Goal: Information Seeking & Learning: Learn about a topic

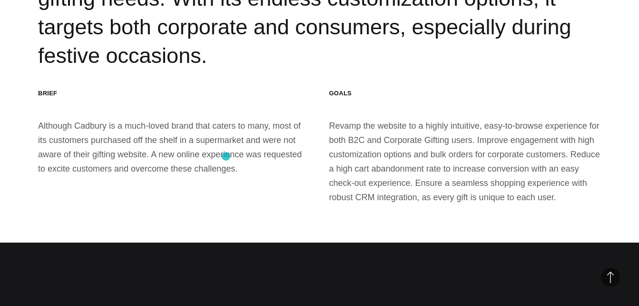
scroll to position [1014, 0]
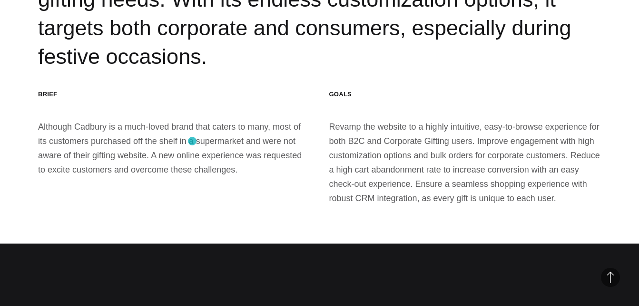
click at [192, 141] on div "Brief Although Cadbury is a much-loved brand that caters to many, most of its c…" at bounding box center [174, 147] width 272 height 115
drag, startPoint x: 39, startPoint y: 99, endPoint x: 202, endPoint y: 145, distance: 169.6
click at [202, 145] on div "Brief Although Cadbury is a much-loved brand that caters to many, most of its c…" at bounding box center [174, 147] width 272 height 115
copy div "Although Cadbury is a much-loved brand that caters to many, most of its custome…"
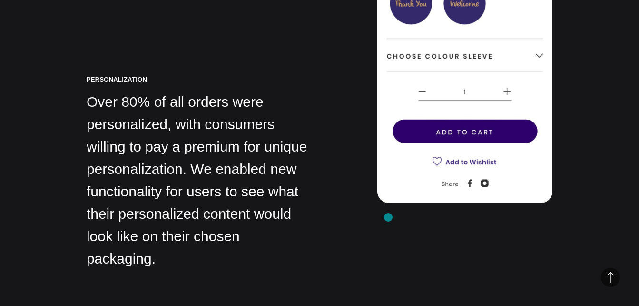
scroll to position [1712, 0]
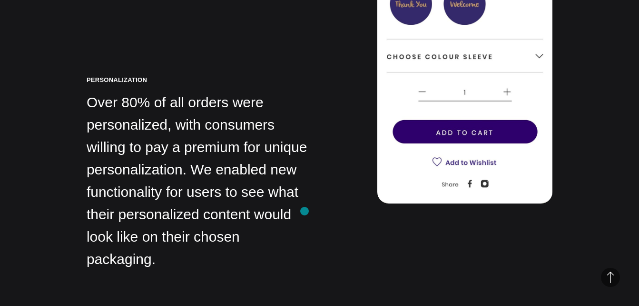
drag, startPoint x: 88, startPoint y: 73, endPoint x: 305, endPoint y: 211, distance: 256.8
copy div "Over 80% of all orders were personalized, with consumers willing to pay a premi…"
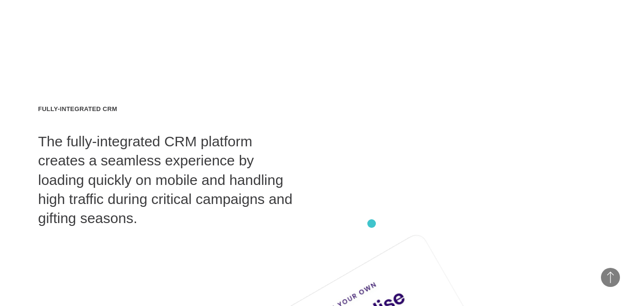
scroll to position [4546, 0]
drag, startPoint x: 41, startPoint y: 86, endPoint x: 269, endPoint y: 141, distance: 234.5
click at [269, 141] on div "Fully-integrated CRM The fully-integrated CRM platform creates a seamless exper…" at bounding box center [169, 165] width 262 height 123
copy div "The fully-integrated CRM platform creates a seamless experience by loading quic…"
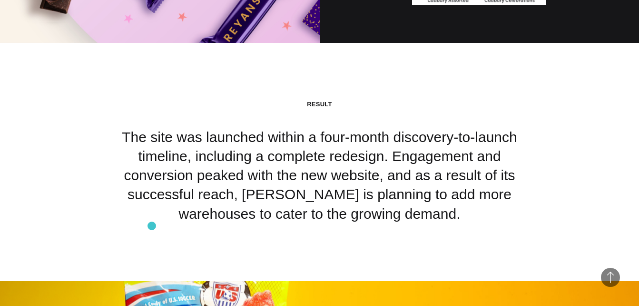
scroll to position [6140, 0]
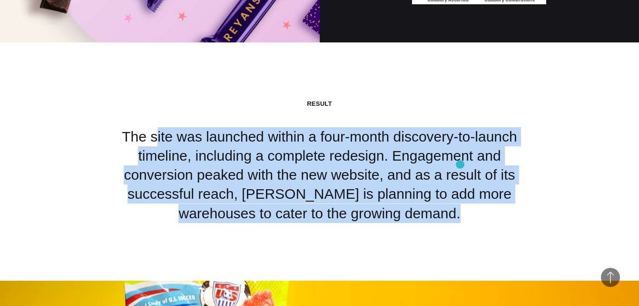
drag, startPoint x: 135, startPoint y: 90, endPoint x: 460, endPoint y: 164, distance: 333.9
click at [460, 164] on div "Result The site was launched within a four-month discovery-to-launch timeline, …" at bounding box center [320, 160] width 428 height 123
copy div "The site was launched within a four-month discovery-to-launch timeline, includi…"
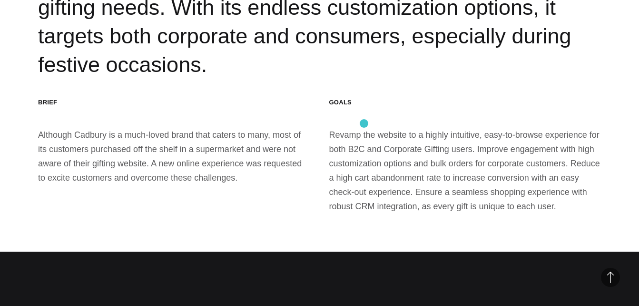
scroll to position [1008, 0]
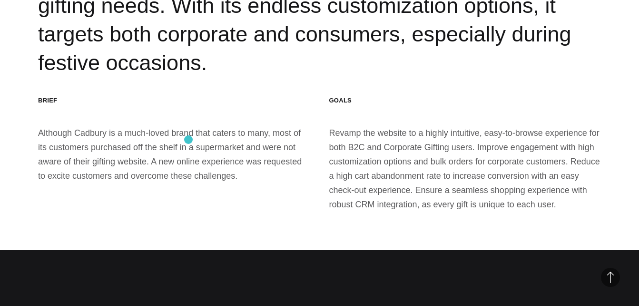
drag, startPoint x: 117, startPoint y: 132, endPoint x: 188, endPoint y: 139, distance: 72.2
click at [188, 139] on div "Brief Although Cadbury is a much-loved brand that caters to many, most of its c…" at bounding box center [174, 153] width 272 height 115
drag, startPoint x: 188, startPoint y: 139, endPoint x: 221, endPoint y: 169, distance: 44.1
click at [221, 169] on div "Brief Although Cadbury is a much-loved brand that caters to many, most of its c…" at bounding box center [174, 153] width 272 height 115
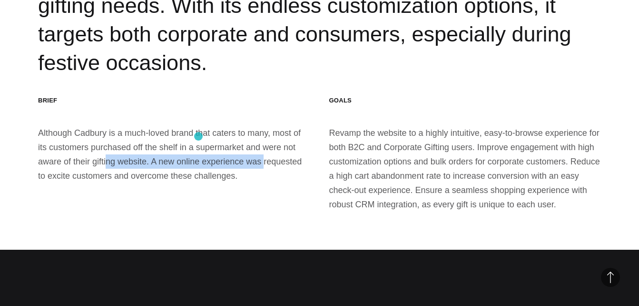
drag, startPoint x: 57, startPoint y: 133, endPoint x: 198, endPoint y: 136, distance: 141.8
click at [198, 136] on div "Brief Although Cadbury is a much-loved brand that caters to many, most of its c…" at bounding box center [174, 153] width 272 height 115
copy div "gifting website. A new online experience"
